Goal: Information Seeking & Learning: Learn about a topic

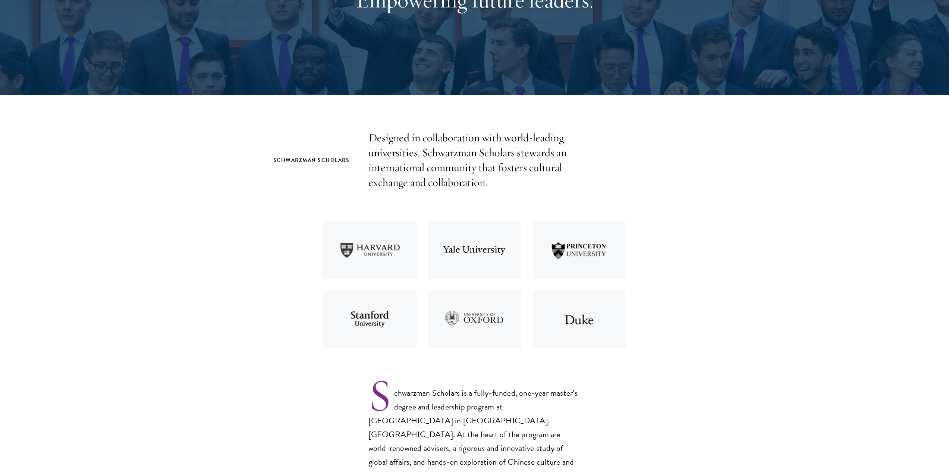
scroll to position [186, 0]
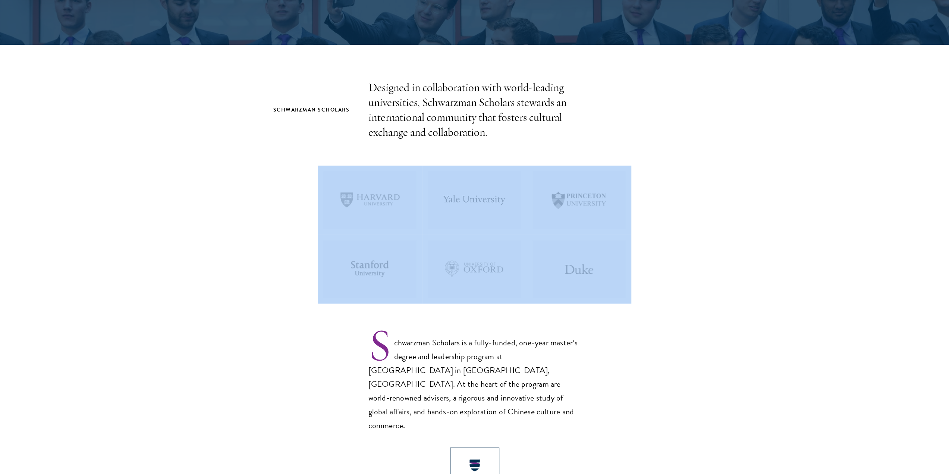
drag, startPoint x: 303, startPoint y: 153, endPoint x: 656, endPoint y: 266, distance: 370.5
click at [656, 266] on section "Schwarzman Scholars Designed in collaboration with world-leading universities, …" at bounding box center [474, 447] width 949 height 734
click at [679, 237] on section "Schwarzman Scholars Designed in collaboration with world-leading universities, …" at bounding box center [474, 447] width 949 height 734
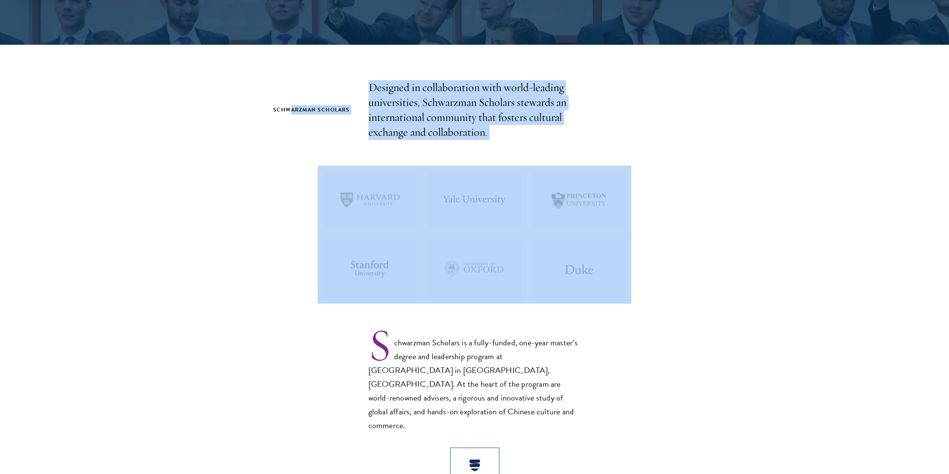
drag, startPoint x: 291, startPoint y: 129, endPoint x: 666, endPoint y: 265, distance: 399.0
click at [659, 265] on section "Schwarzman Scholars Designed in collaboration with world-leading universities, …" at bounding box center [474, 447] width 949 height 734
click at [712, 259] on section "Schwarzman Scholars Designed in collaboration with world-leading universities, …" at bounding box center [474, 447] width 949 height 734
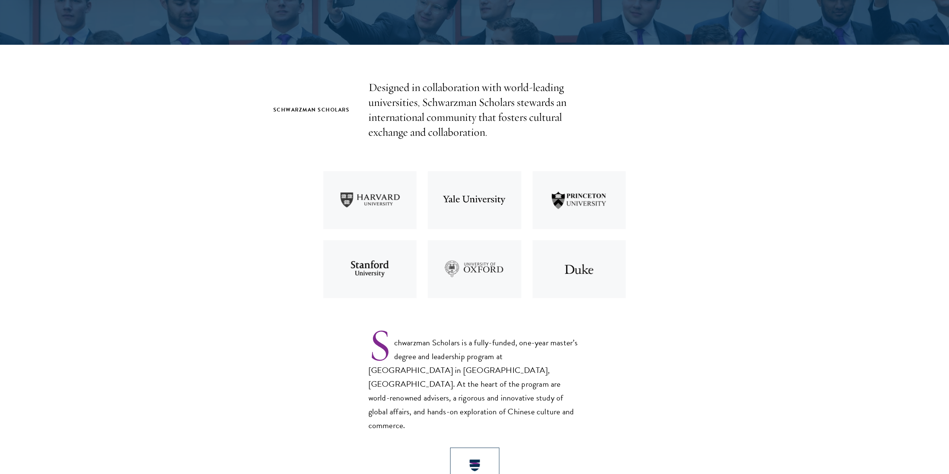
drag, startPoint x: 659, startPoint y: 190, endPoint x: 653, endPoint y: 191, distance: 5.7
click at [659, 190] on section "Schwarzman Scholars Designed in collaboration with world-leading universities, …" at bounding box center [474, 447] width 949 height 734
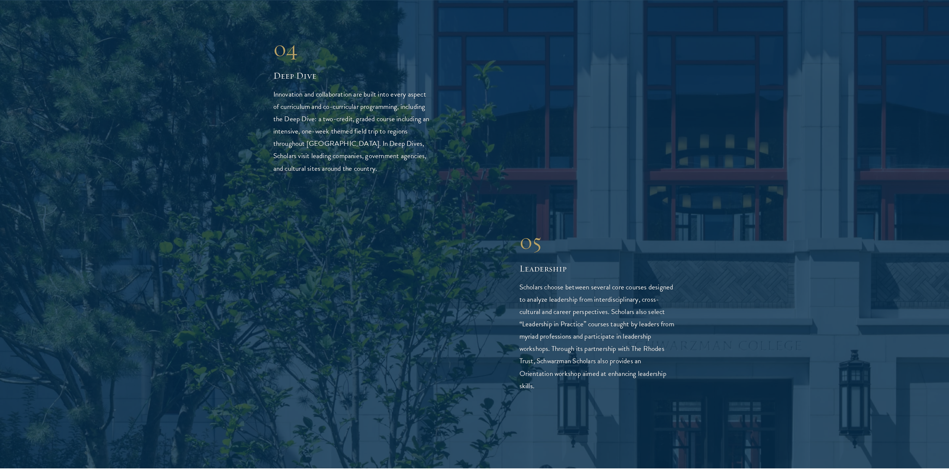
scroll to position [1764, 0]
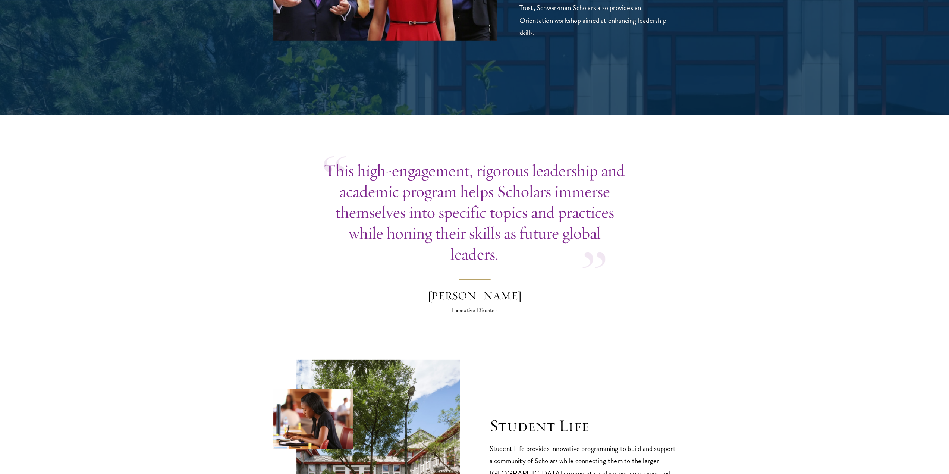
scroll to position [2137, 0]
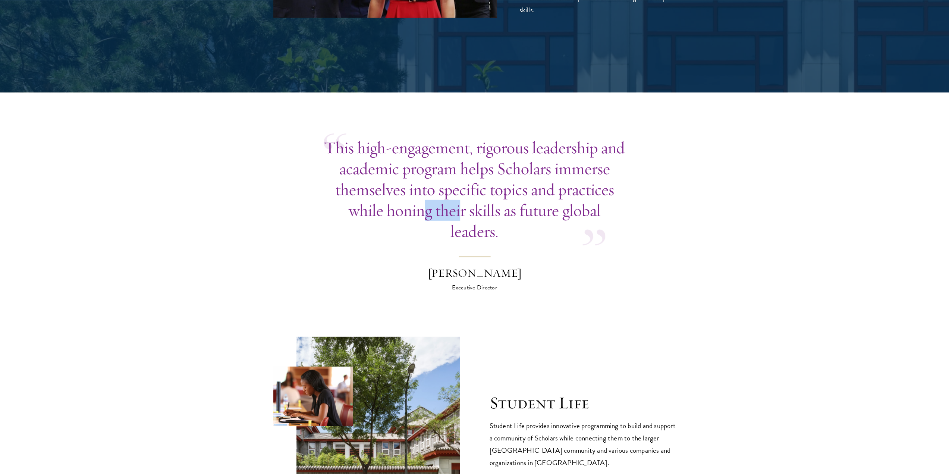
drag, startPoint x: 424, startPoint y: 175, endPoint x: 560, endPoint y: 181, distance: 136.3
click at [494, 183] on p "This high-engagement, rigorous leadership and academic program helps Scholars i…" at bounding box center [475, 189] width 302 height 104
click at [561, 181] on p "This high-engagement, rigorous leadership and academic program helps Scholars i…" at bounding box center [475, 189] width 302 height 104
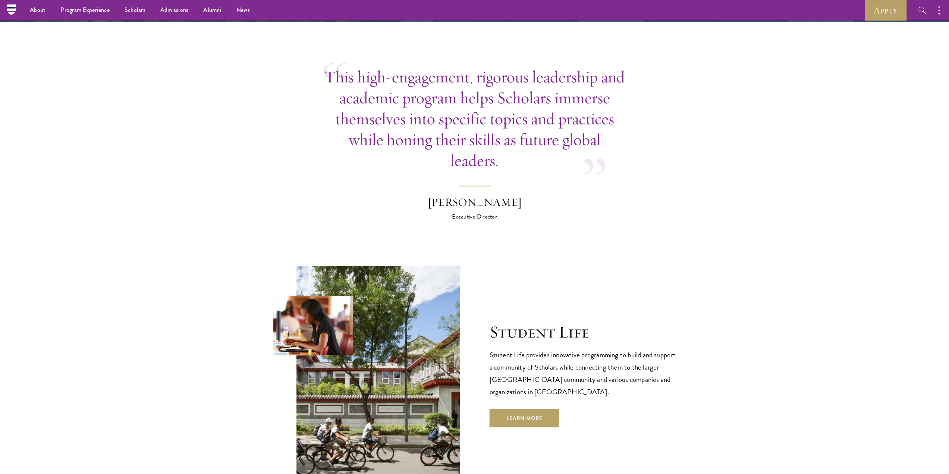
scroll to position [2174, 0]
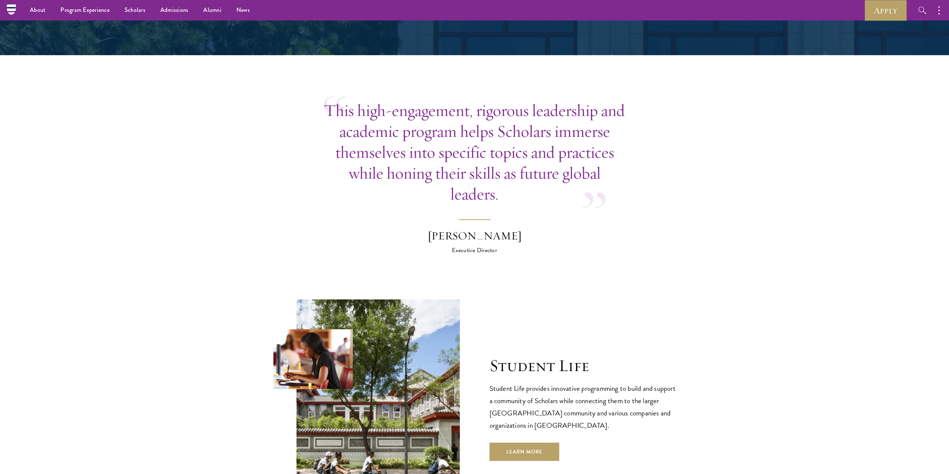
drag, startPoint x: 464, startPoint y: 208, endPoint x: 506, endPoint y: 209, distance: 41.4
click at [478, 229] on div "[PERSON_NAME]" at bounding box center [475, 236] width 131 height 15
click at [543, 211] on blockquote "This high-engagement, rigorous leadership and academic program helps Scholars i…" at bounding box center [475, 177] width 302 height 155
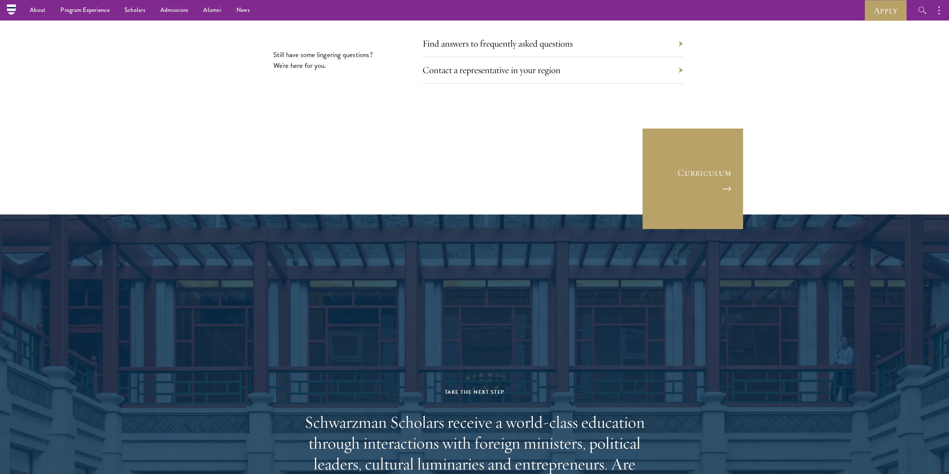
scroll to position [3431, 0]
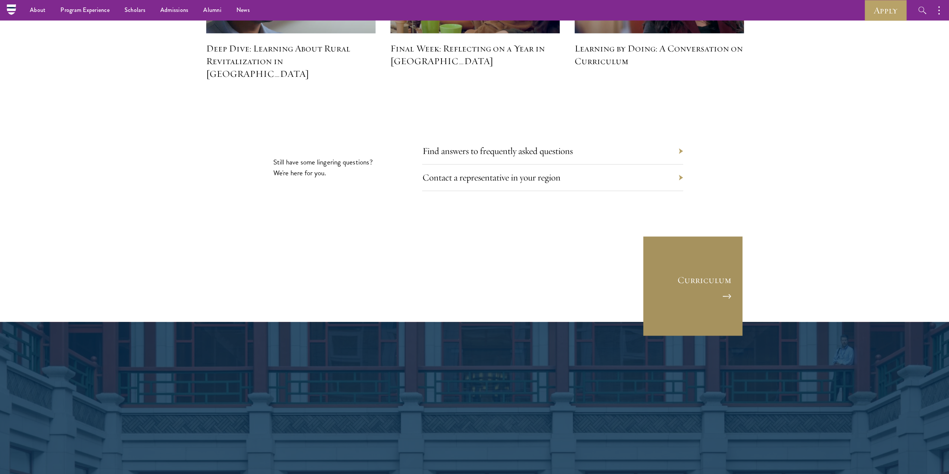
click at [734, 253] on link "Curriculum" at bounding box center [693, 286] width 101 height 101
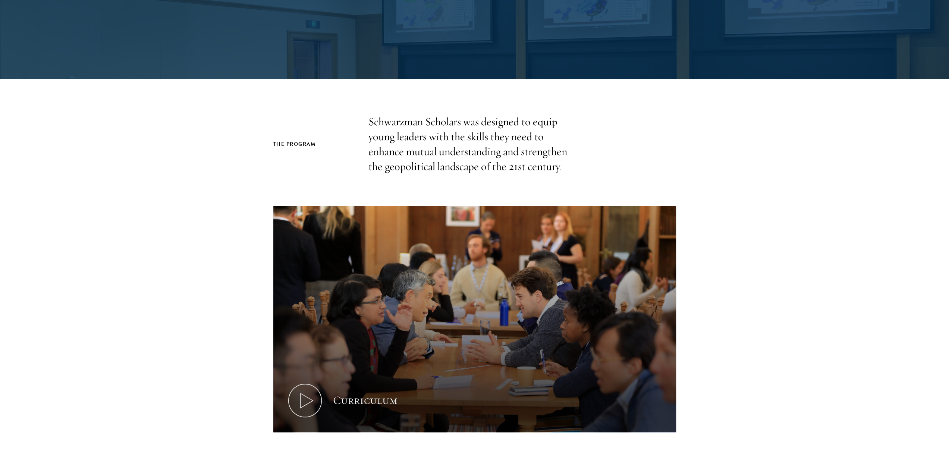
click at [777, 258] on div "The Program Schwarzman Scholars was designed to equip young leaders with the sk…" at bounding box center [474, 297] width 949 height 364
